Goal: Information Seeking & Learning: Learn about a topic

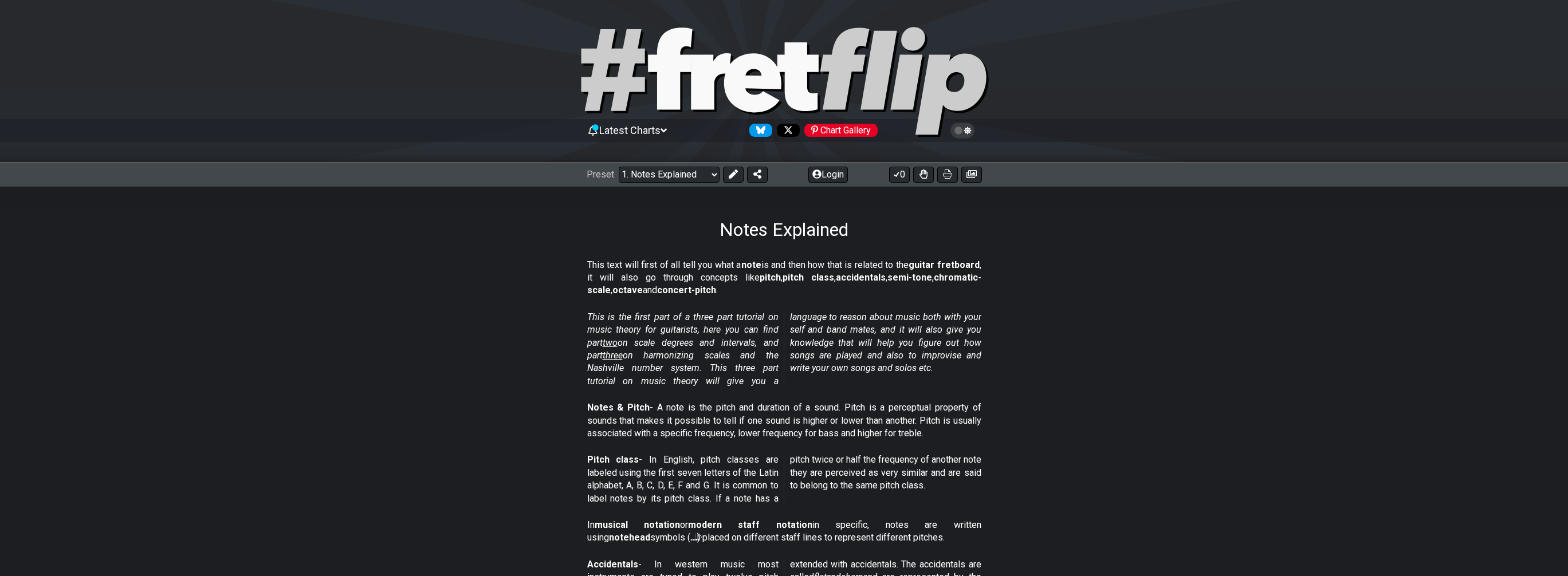
click at [616, 340] on span "two" at bounding box center [610, 342] width 15 height 11
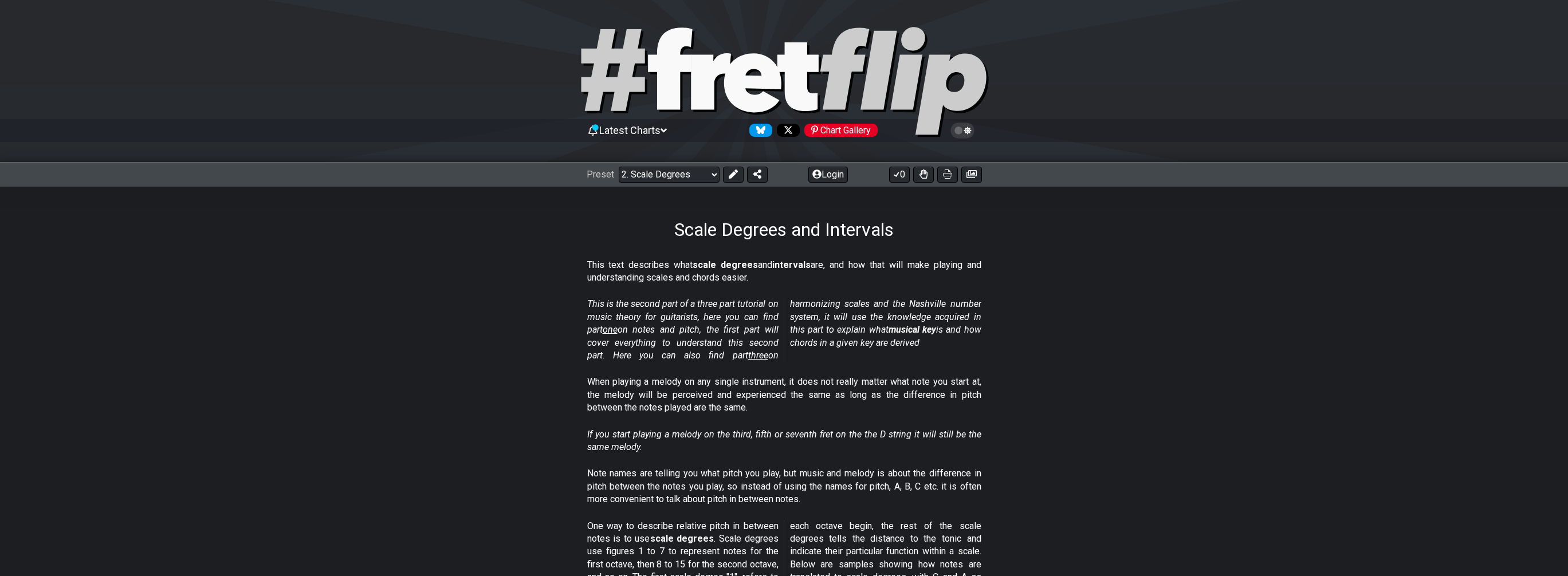
click at [750, 353] on span "three" at bounding box center [758, 355] width 20 height 11
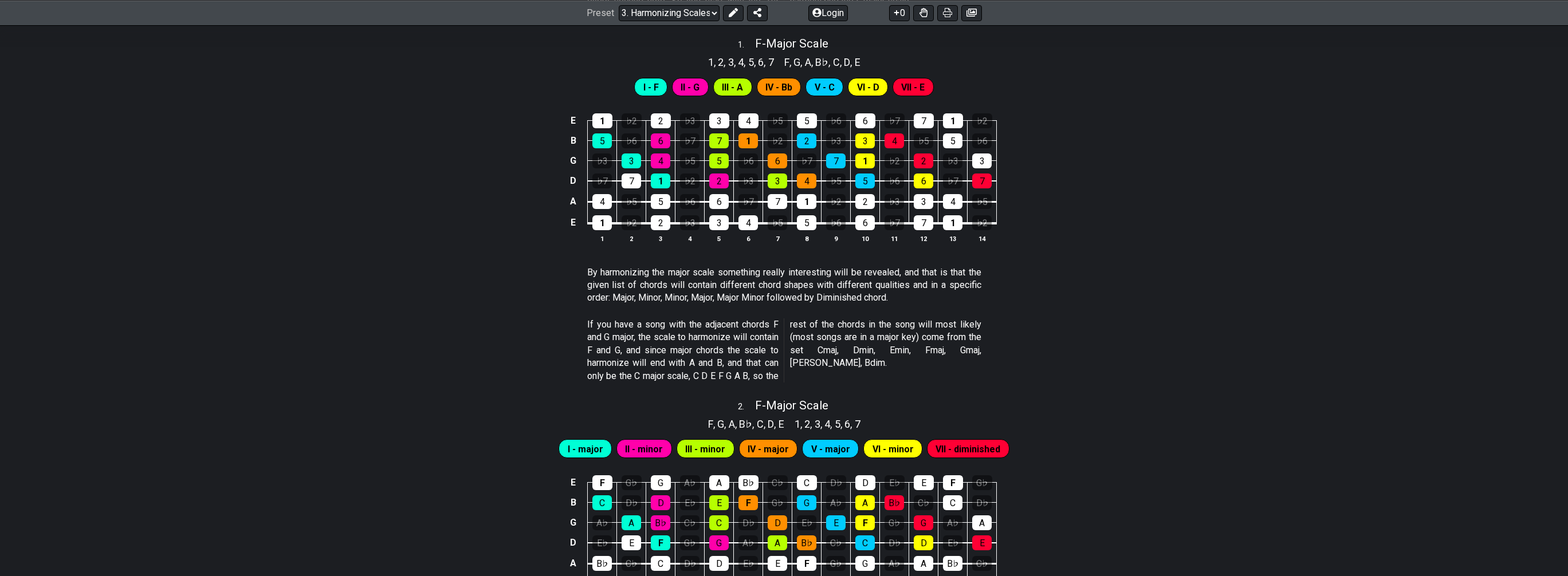
scroll to position [572, 0]
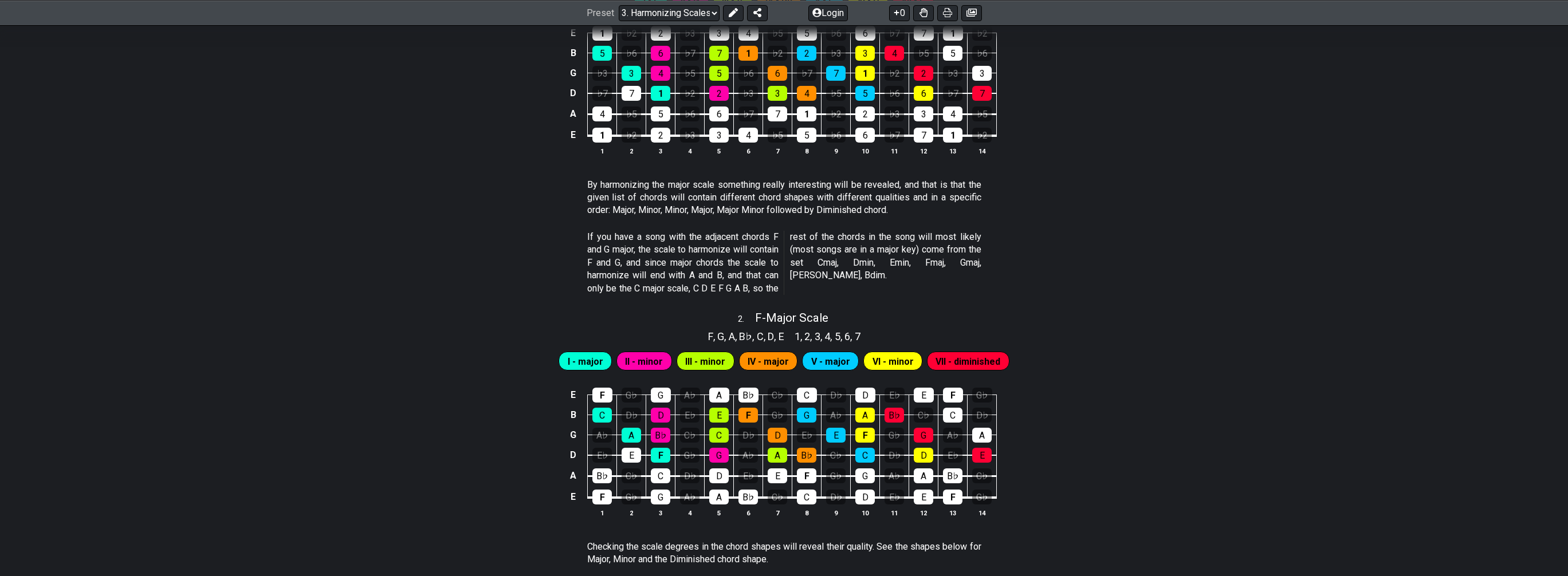
click at [300, 152] on div "E 1 ♭2 2 ♭3 3 4 ♭5 5 ♭6 6 ♭7 7 1 ♭2 B 5 ♭6 6 ♭7 7 1 ♭2 2 ♭3 3 4 ♭5 5 ♭6 G ♭3 3 …" at bounding box center [784, 91] width 1568 height 161
drag, startPoint x: 405, startPoint y: 188, endPoint x: 388, endPoint y: 201, distance: 21.4
click at [421, 182] on section "By harmonizing the major scale something really interesting will be revealed, a…" at bounding box center [784, 200] width 1568 height 52
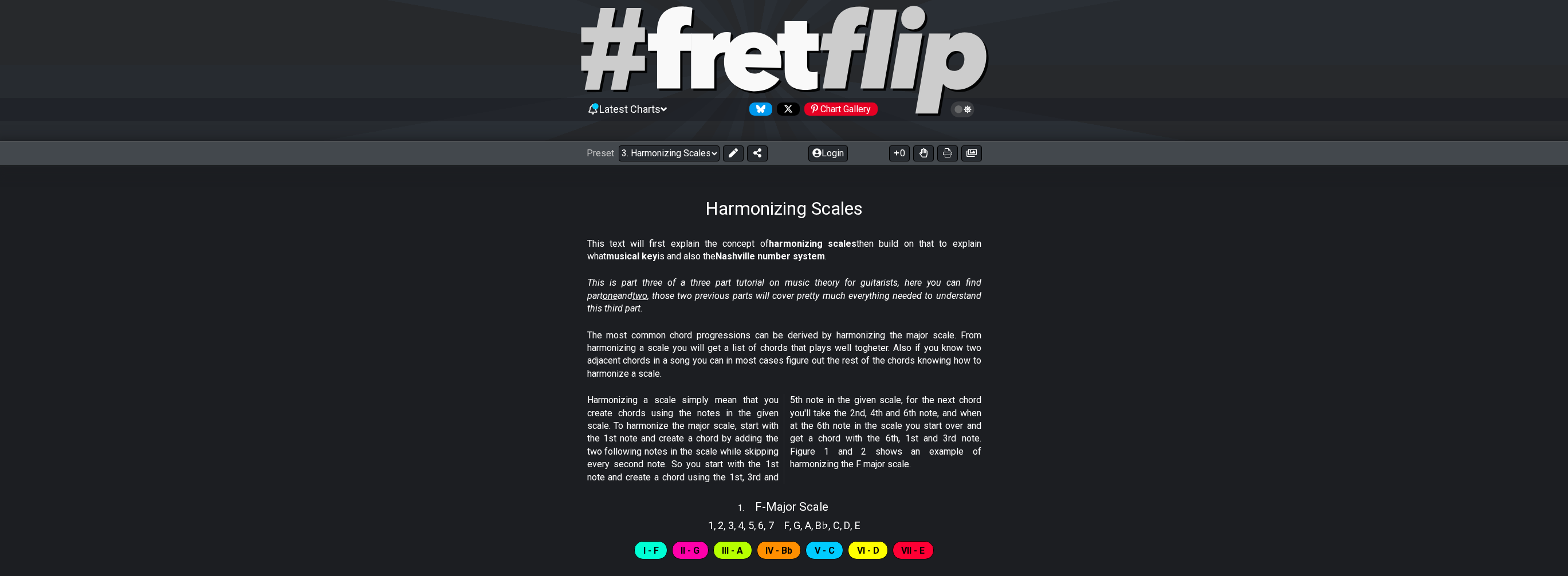
scroll to position [0, 0]
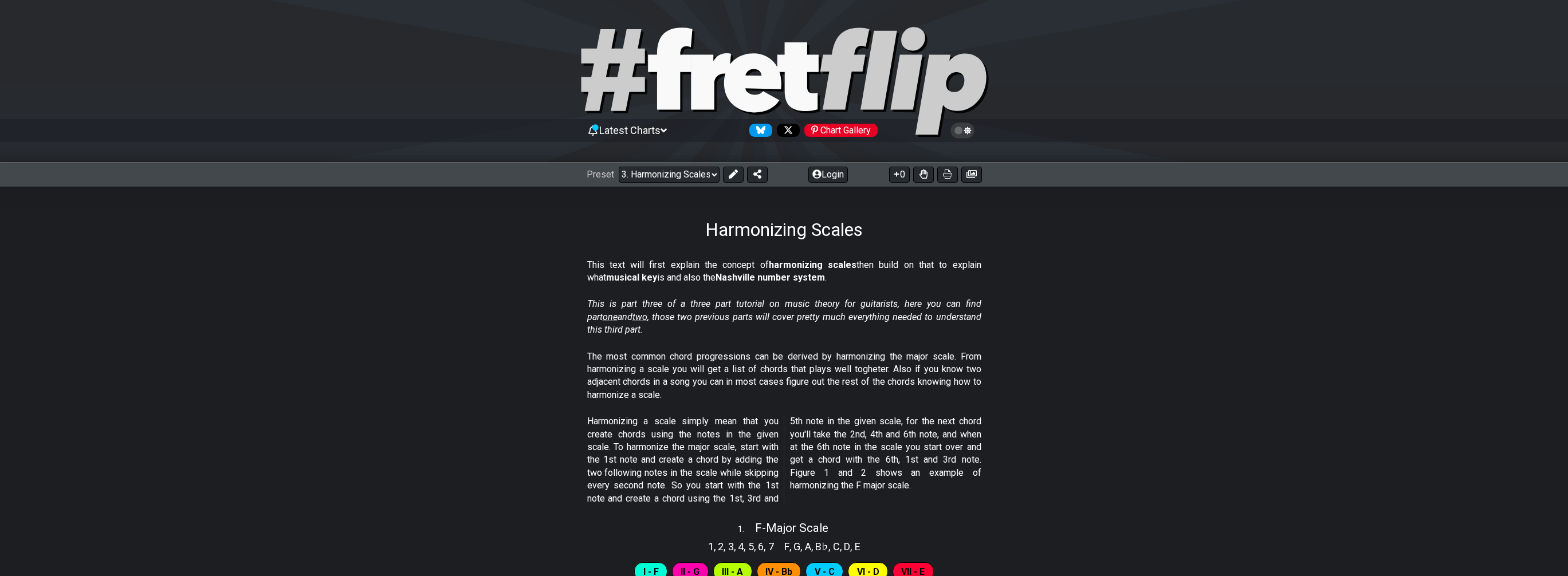
click at [617, 311] on span "one" at bounding box center [610, 316] width 15 height 11
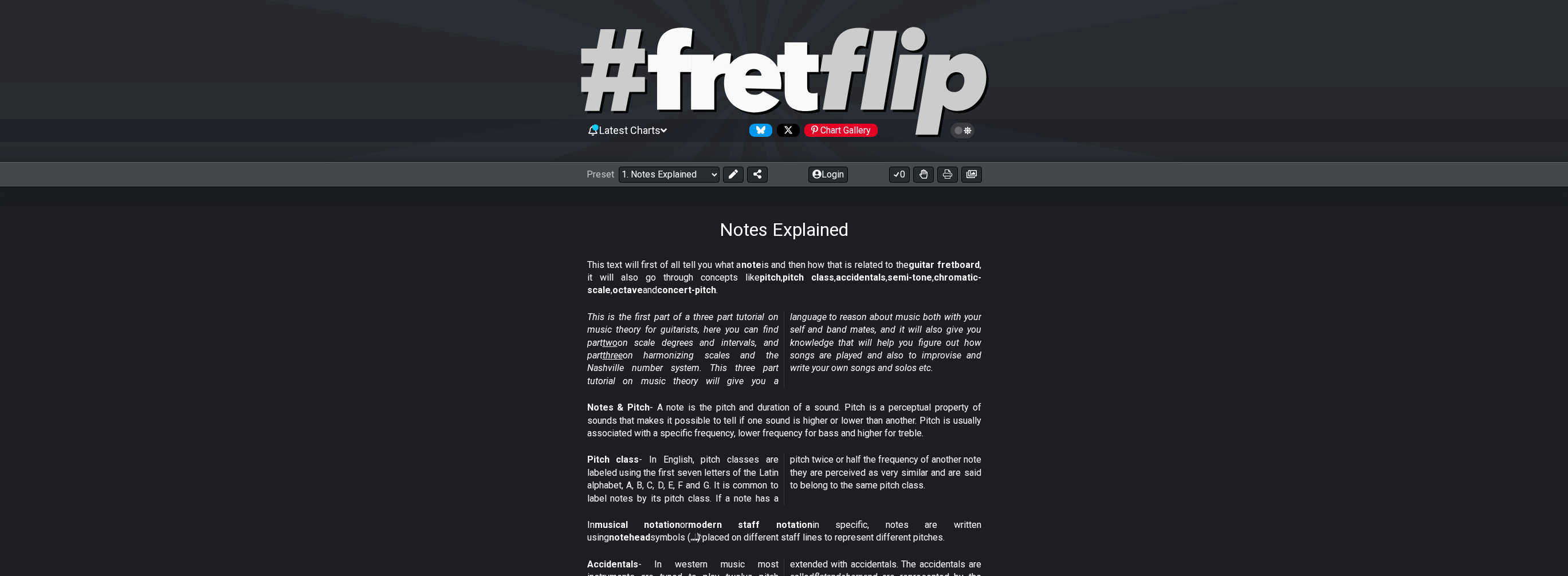
click at [618, 357] on span "three" at bounding box center [612, 355] width 20 height 11
select select "/harmonizing-scales"
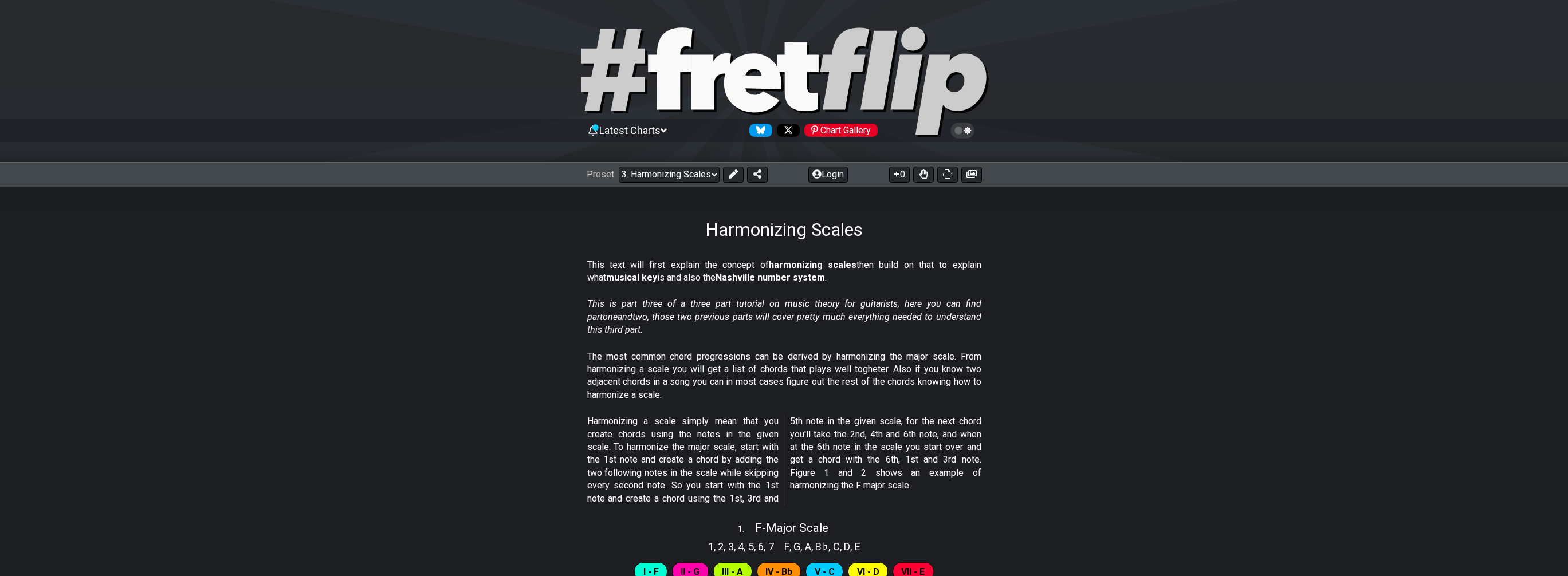
scroll to position [171, 0]
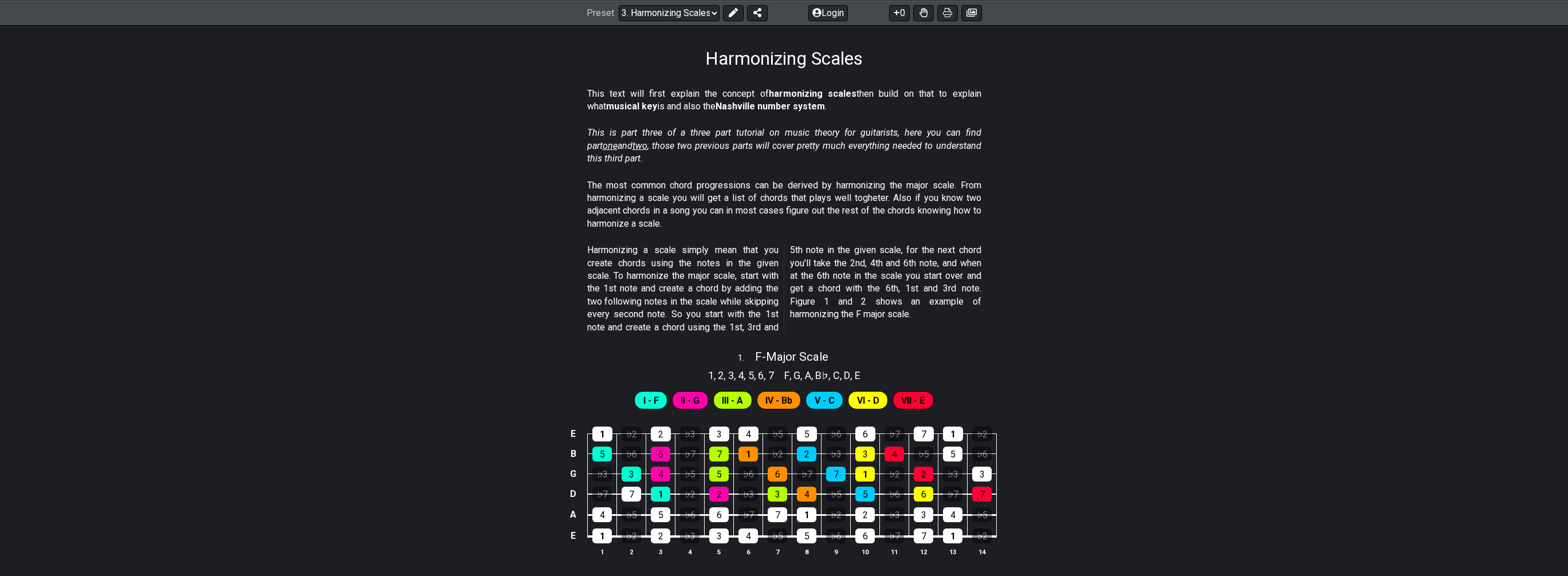
click at [497, 330] on section "Harmonizing a scale simply mean that you create chords using the notes in the g…" at bounding box center [784, 291] width 1568 height 104
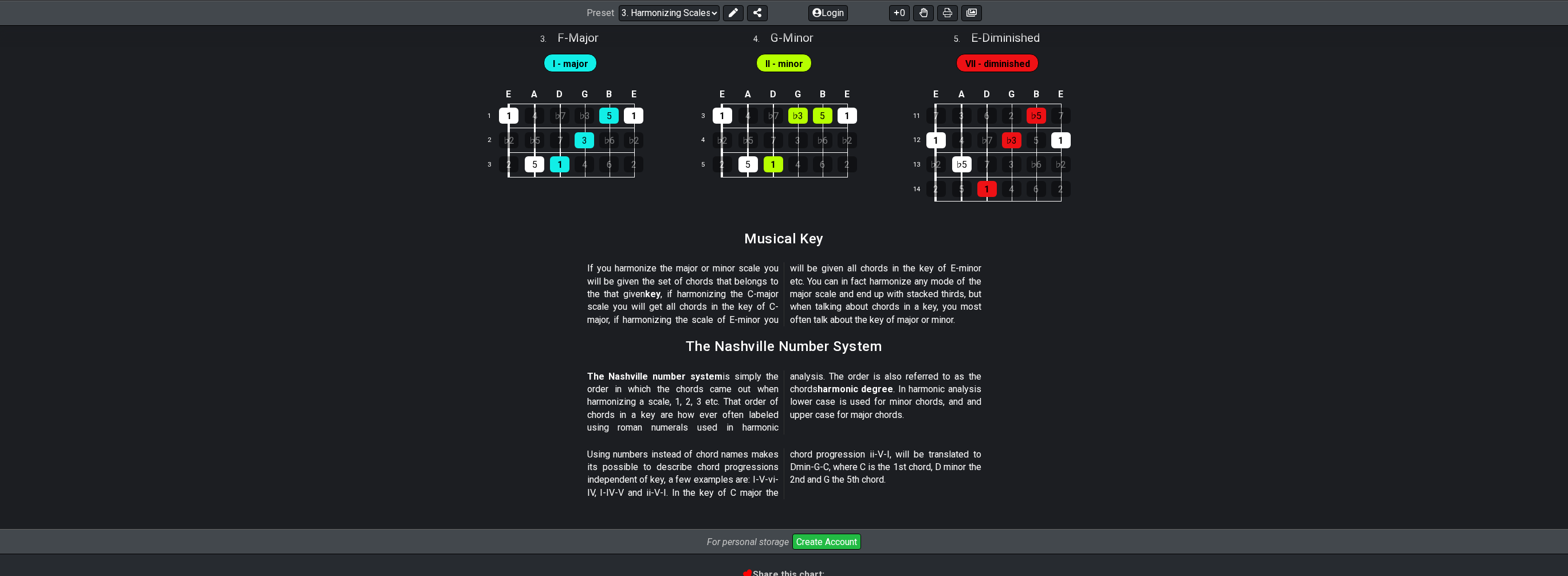
scroll to position [938, 0]
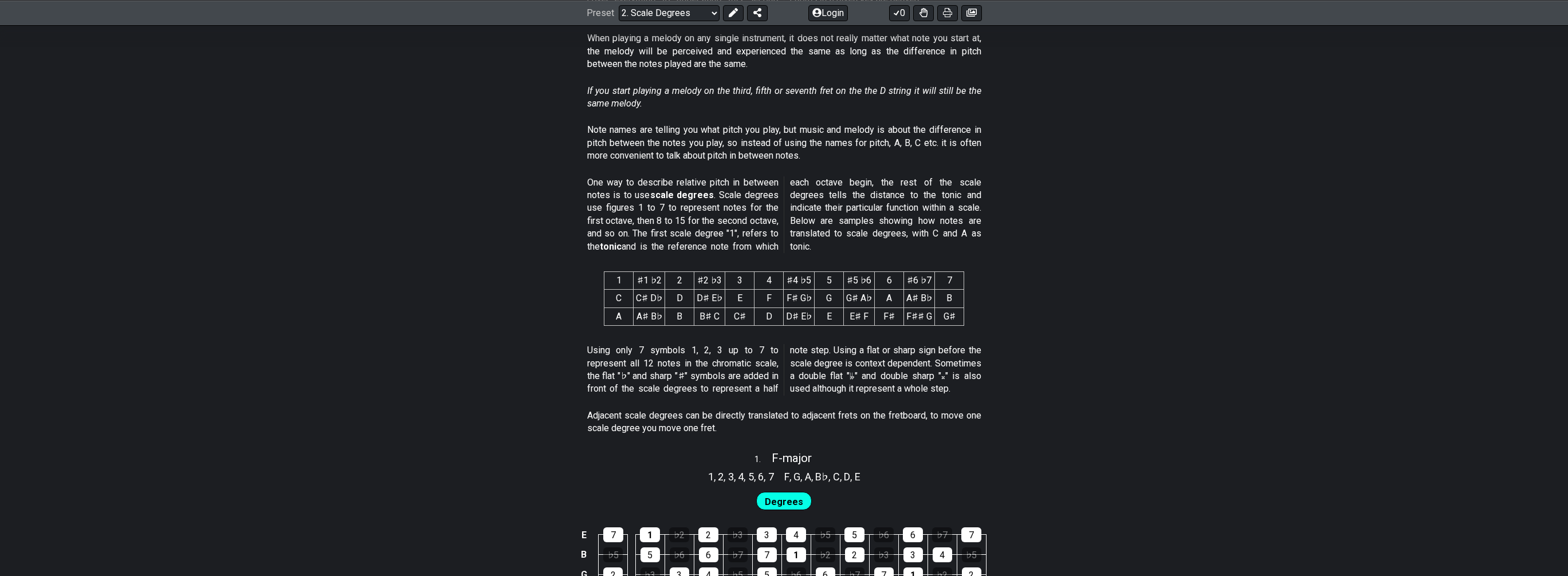
scroll to position [572, 0]
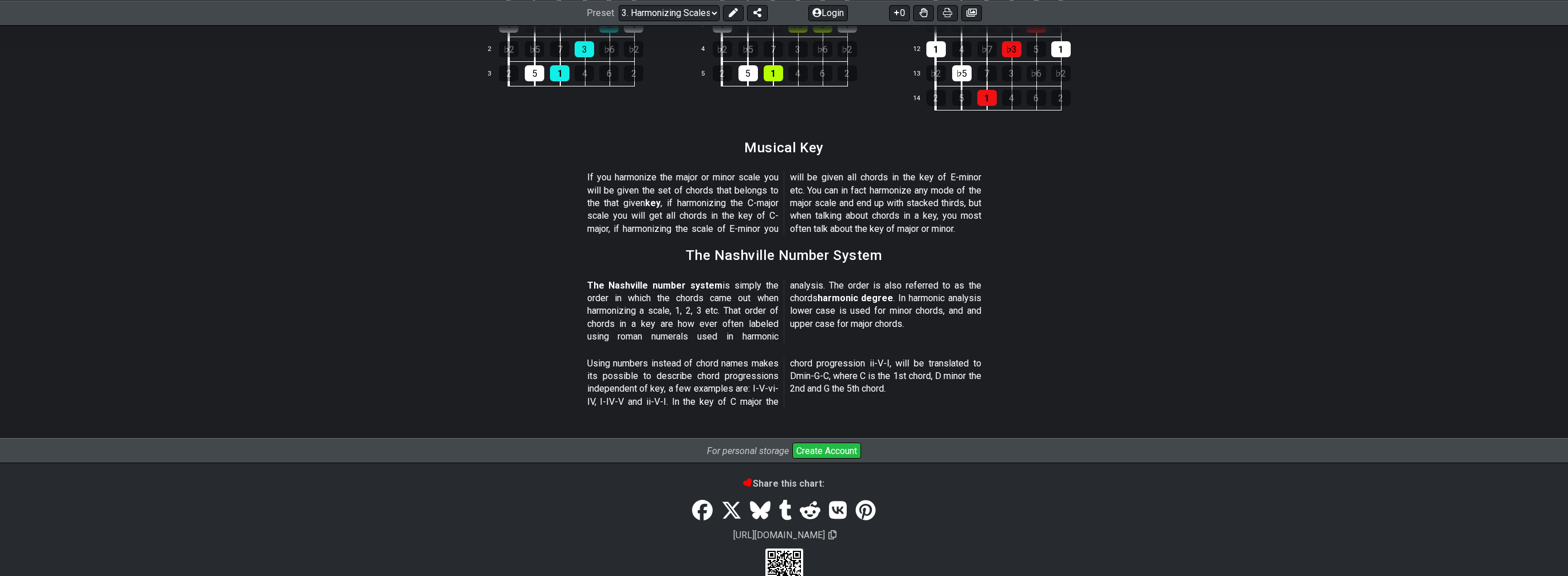
scroll to position [1259, 0]
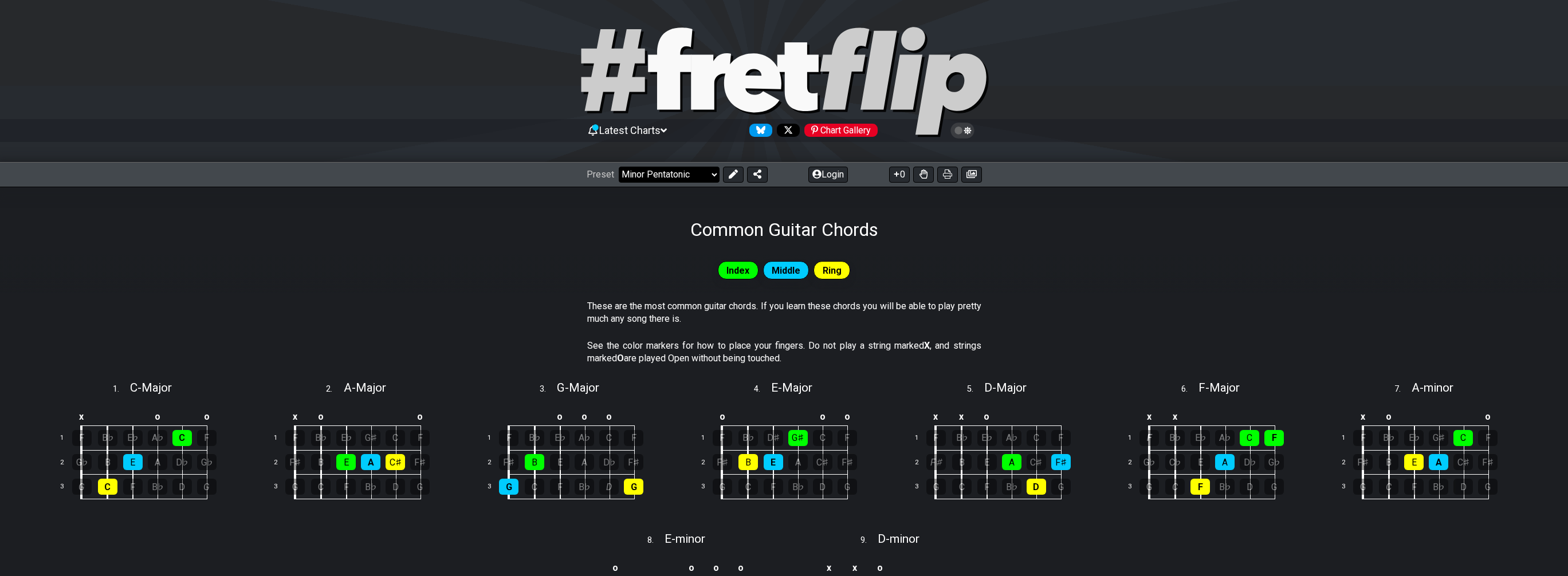
select select "/common-guitar-chords"
select select "C"
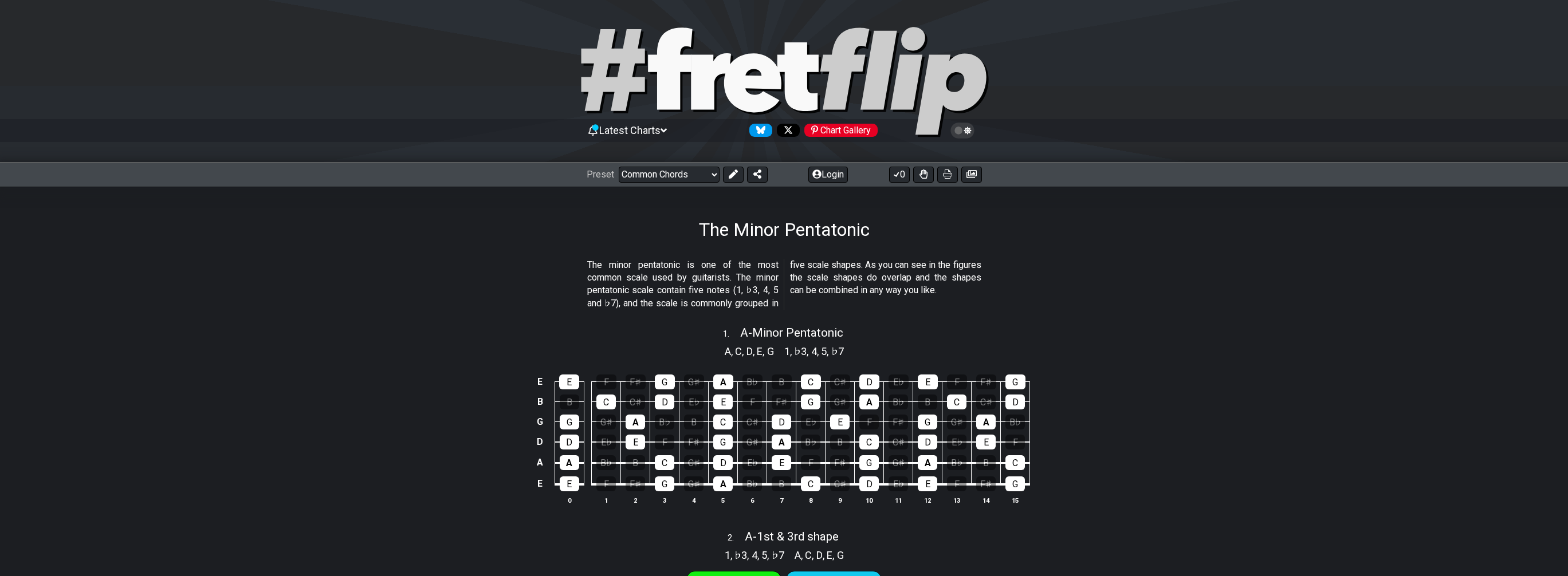
select select "/minor-pentatonic"
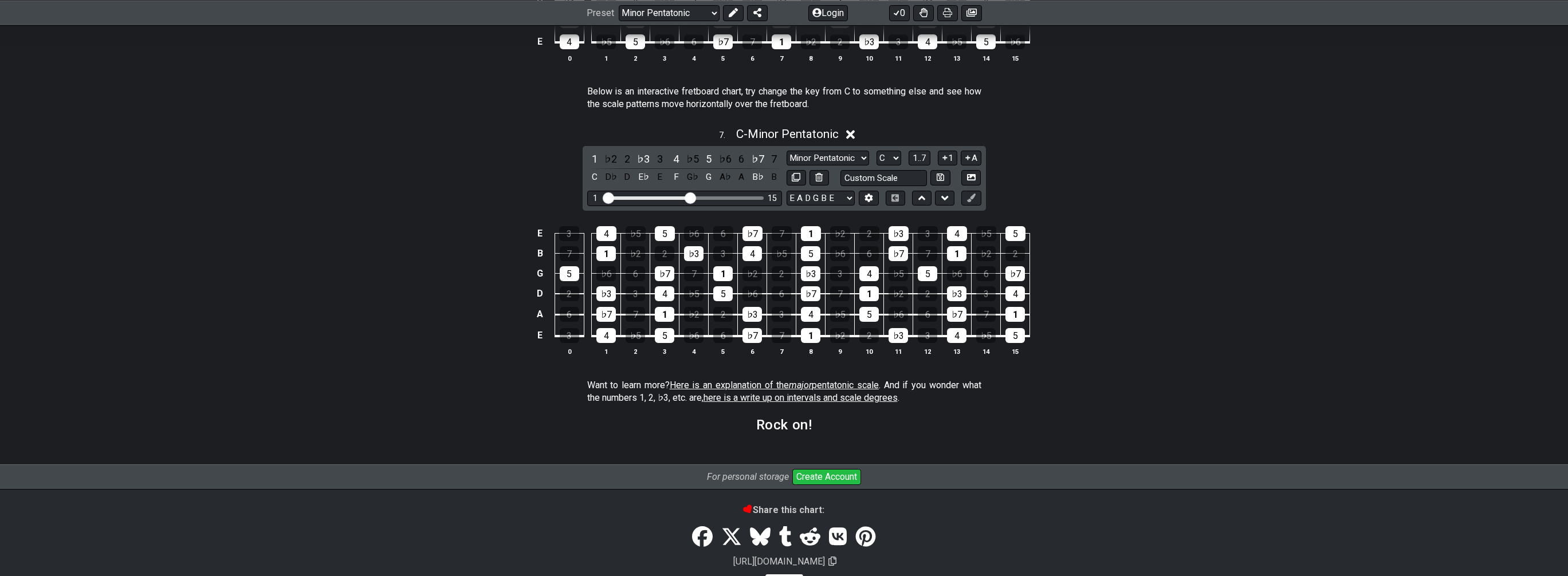
scroll to position [1521, 0]
